Goal: Task Accomplishment & Management: Manage account settings

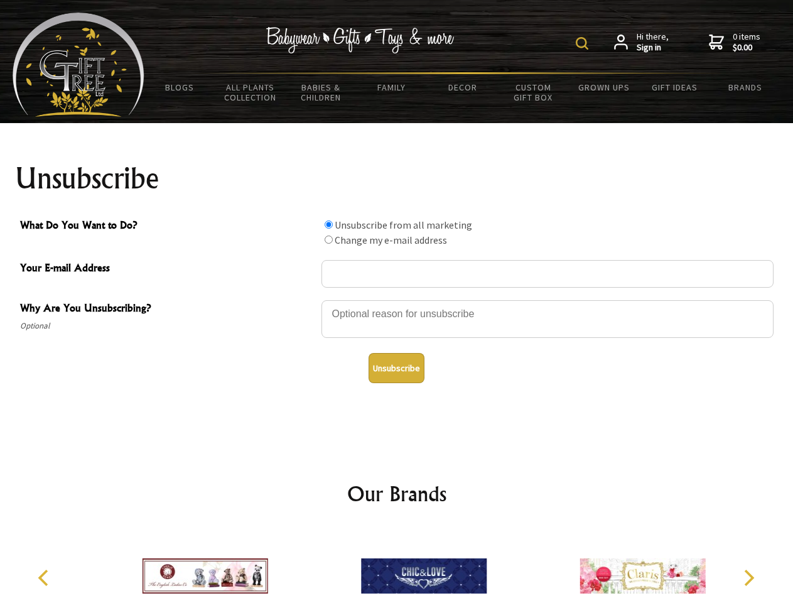
click at [584, 43] on img at bounding box center [582, 43] width 13 height 13
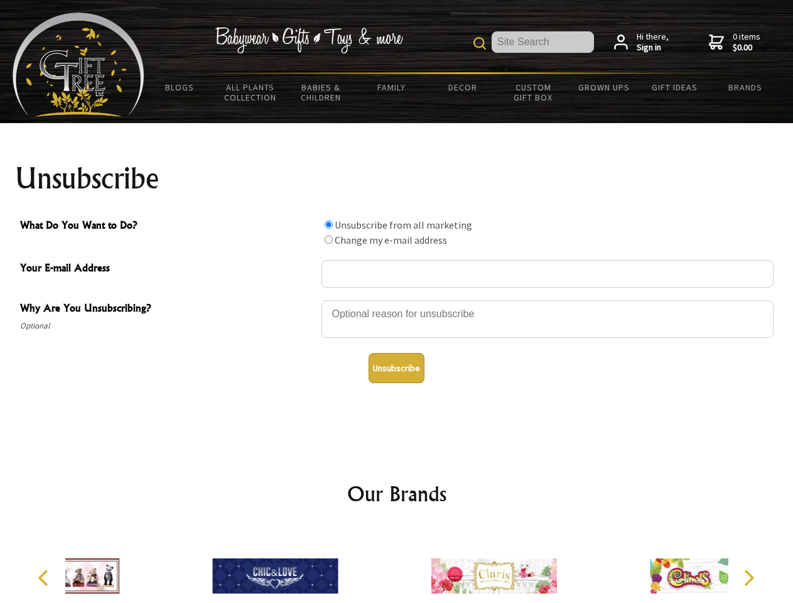
click at [397, 299] on div at bounding box center [547, 321] width 452 height 44
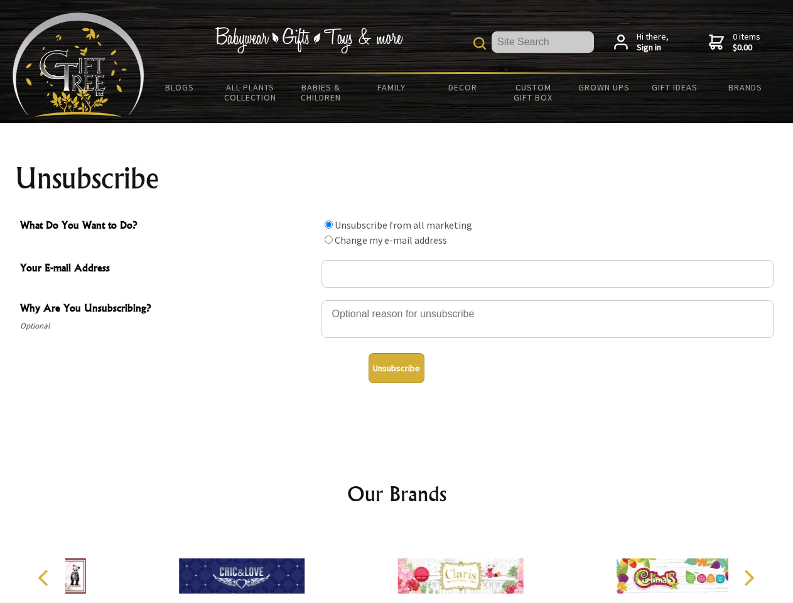
click at [328, 224] on input "What Do You Want to Do?" at bounding box center [329, 224] width 8 height 8
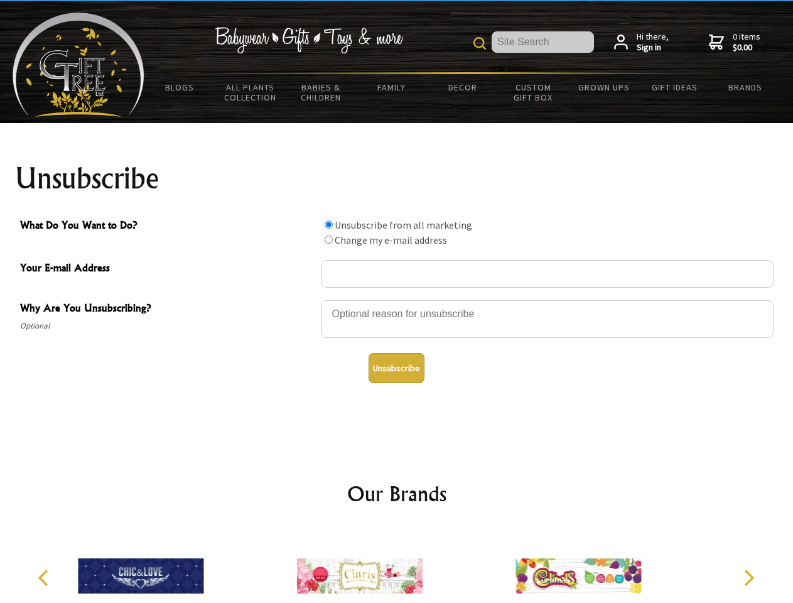
click at [328, 239] on input "What Do You Want to Do?" at bounding box center [329, 239] width 8 height 8
radio input "true"
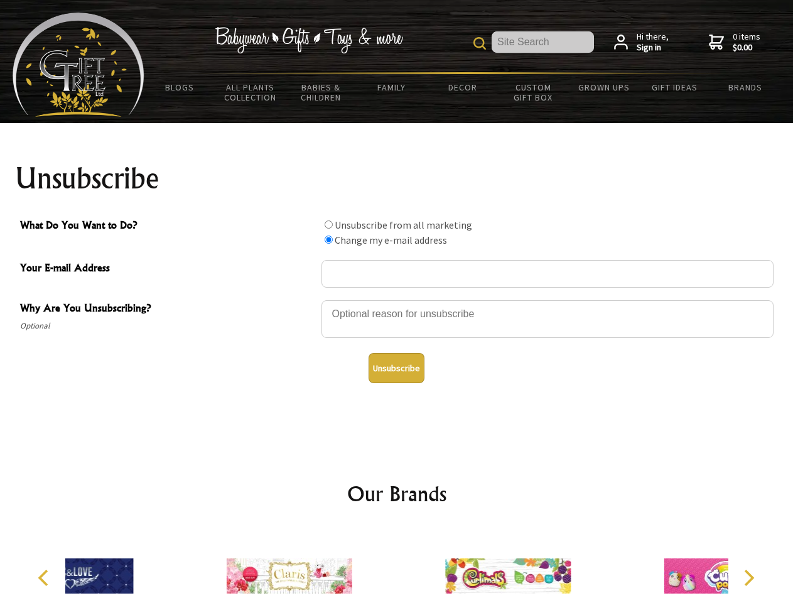
click at [396, 368] on button "Unsubscribe" at bounding box center [396, 368] width 56 height 30
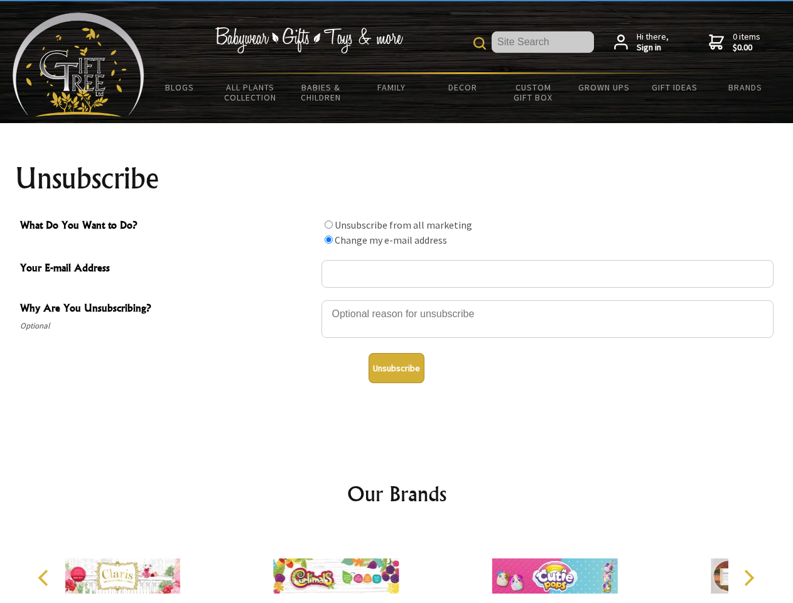
click at [397, 566] on img at bounding box center [336, 576] width 126 height 94
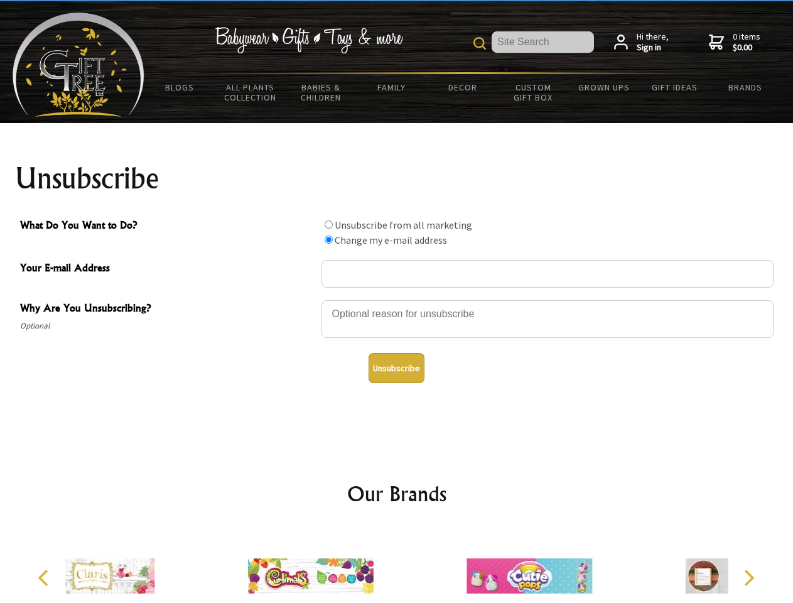
click at [45, 577] on icon "Previous" at bounding box center [44, 577] width 16 height 16
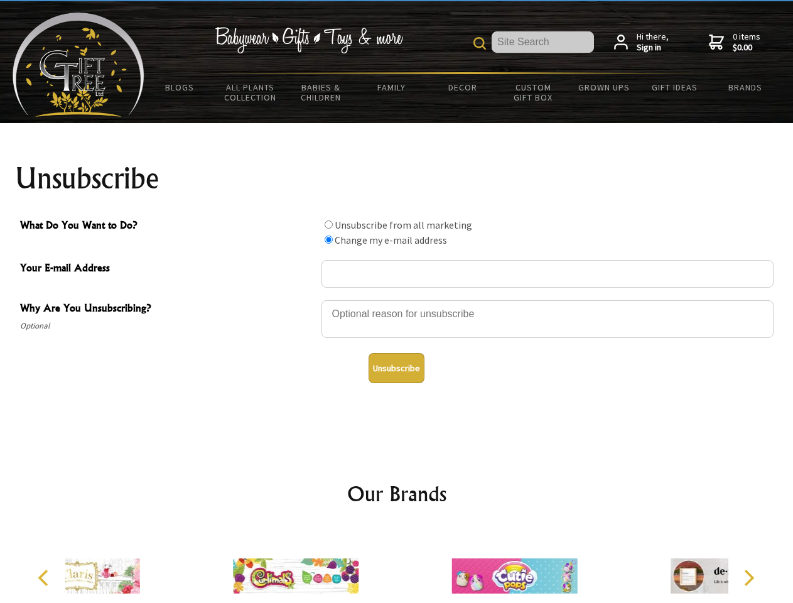
click at [748, 577] on icon "Next" at bounding box center [747, 577] width 16 height 16
